Goal: Navigation & Orientation: Find specific page/section

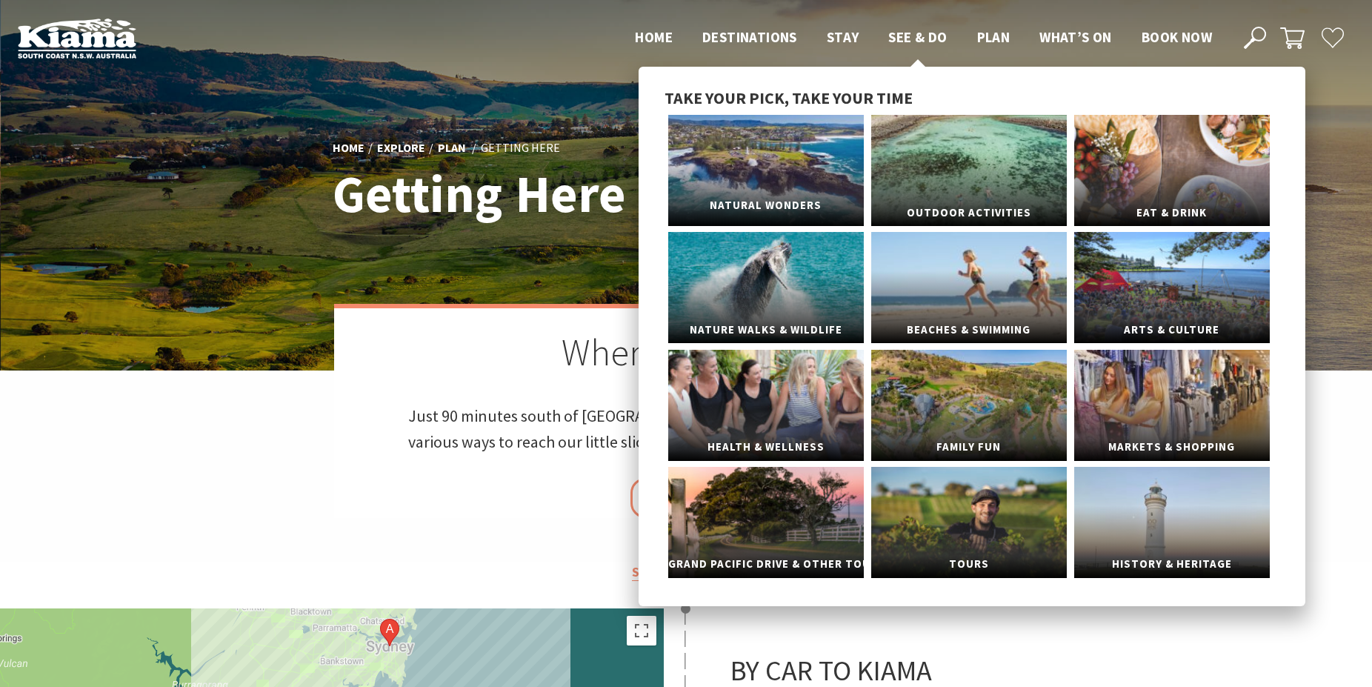
click at [783, 163] on link "Natural Wonders" at bounding box center [766, 170] width 196 height 111
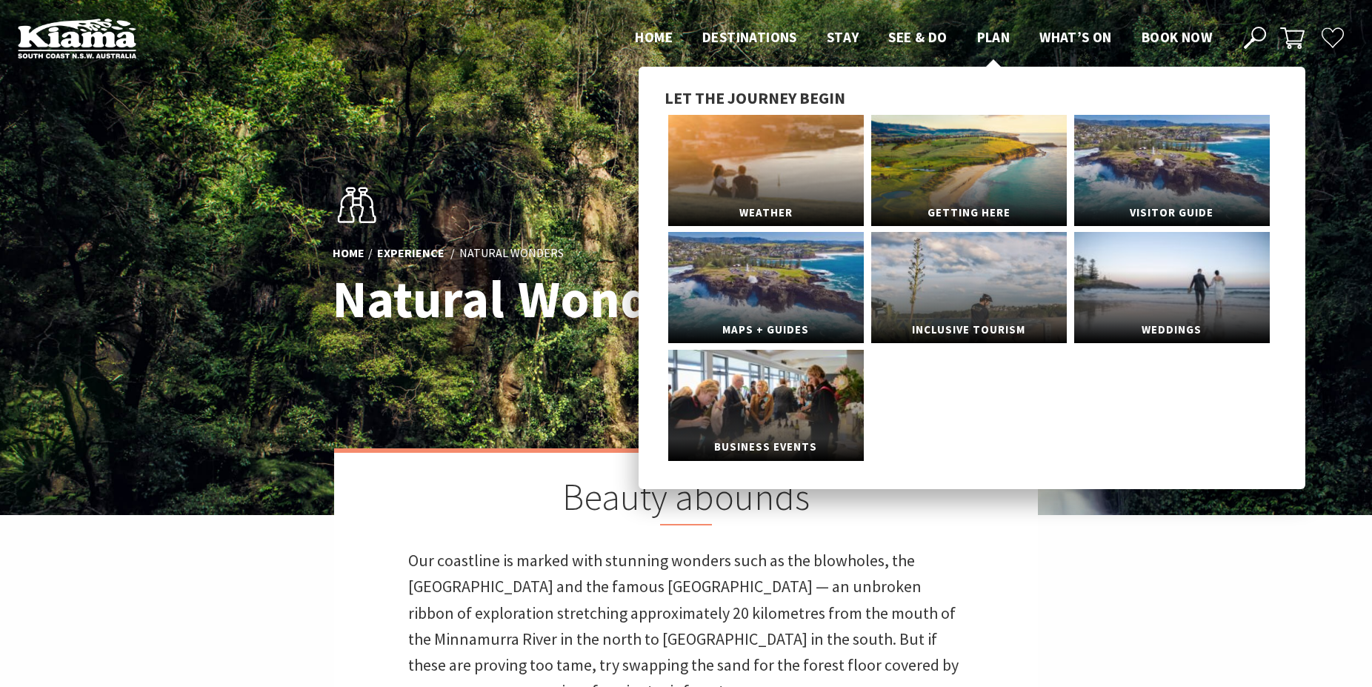
click at [993, 33] on span "Plan" at bounding box center [993, 37] width 33 height 18
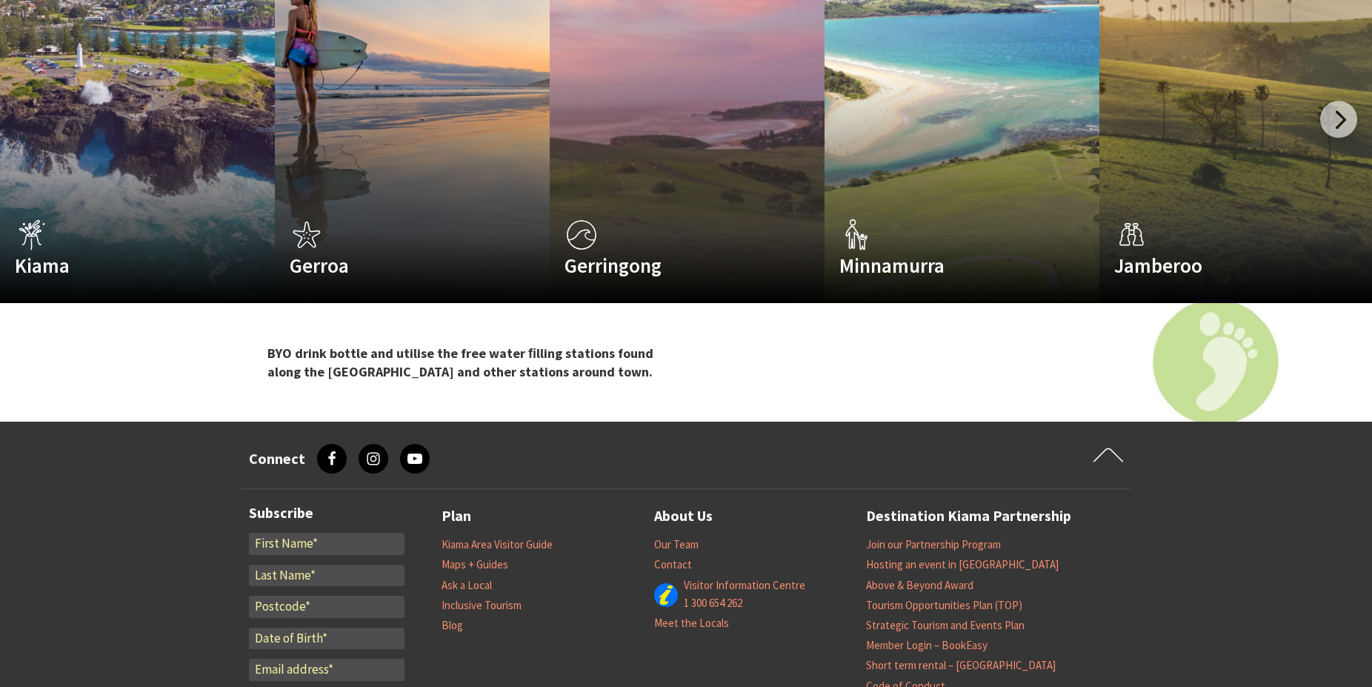
scroll to position [2566, 0]
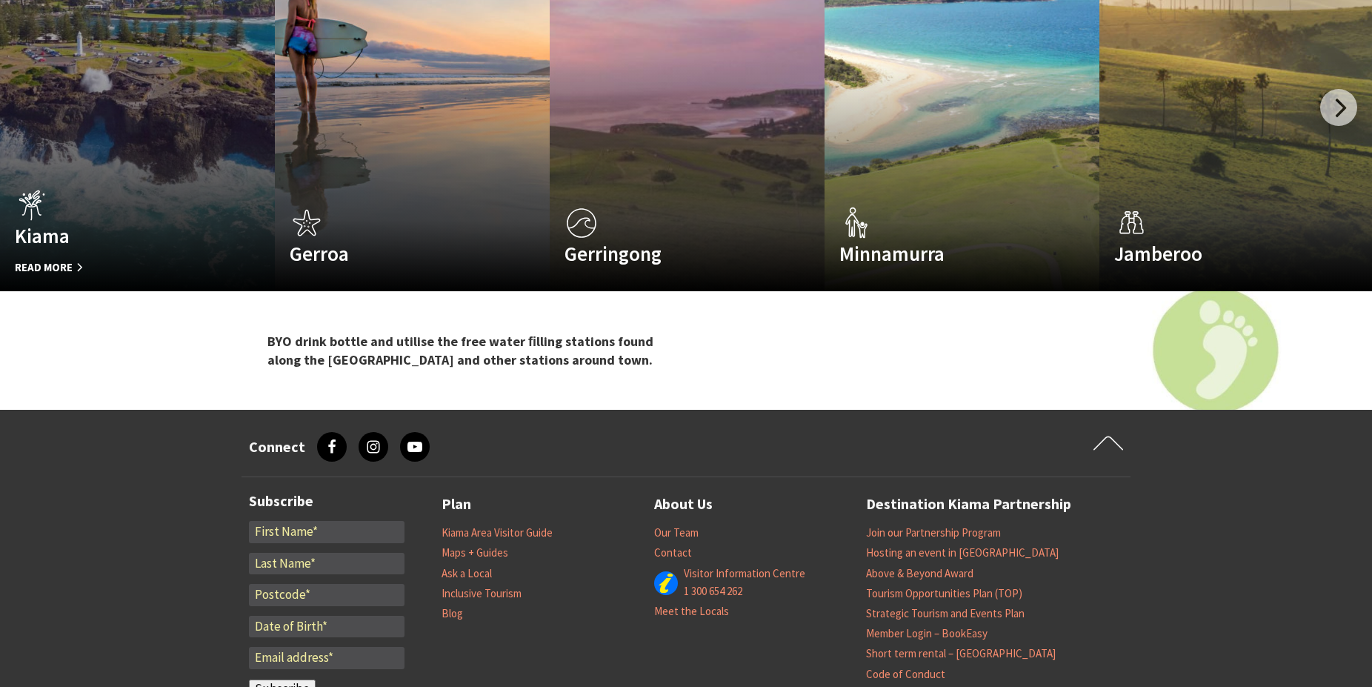
click at [130, 65] on link "Custom Image Used [GEOGRAPHIC_DATA] Read More [GEOGRAPHIC_DATA]" at bounding box center [137, 114] width 275 height 356
